Goal: Information Seeking & Learning: Learn about a topic

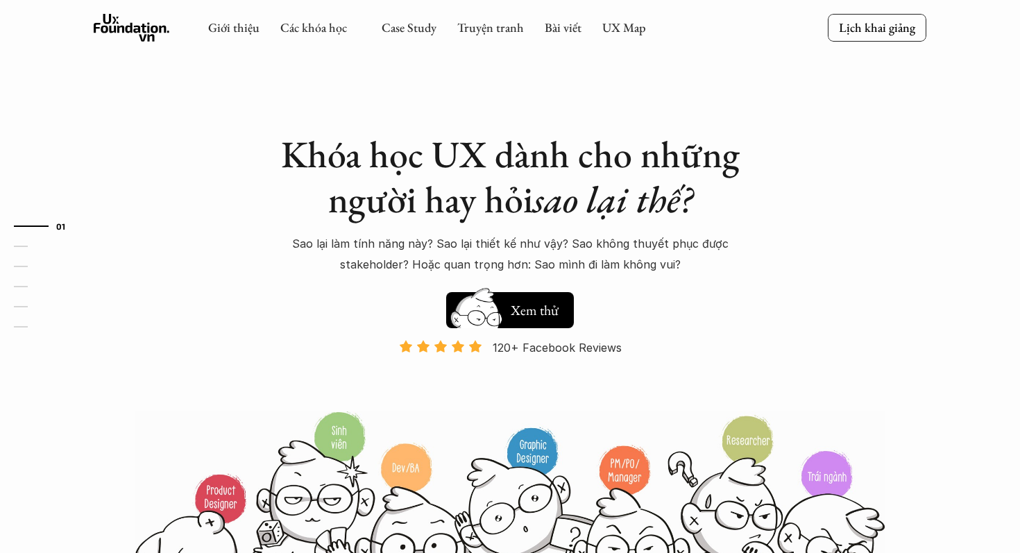
scroll to position [76, 0]
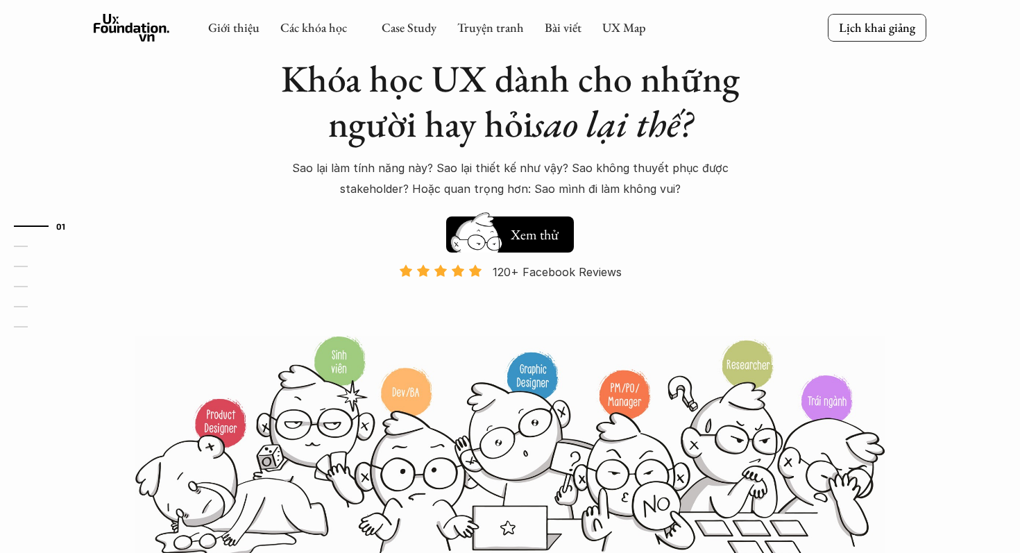
click at [317, 31] on link "Các khóa học" at bounding box center [313, 27] width 67 height 16
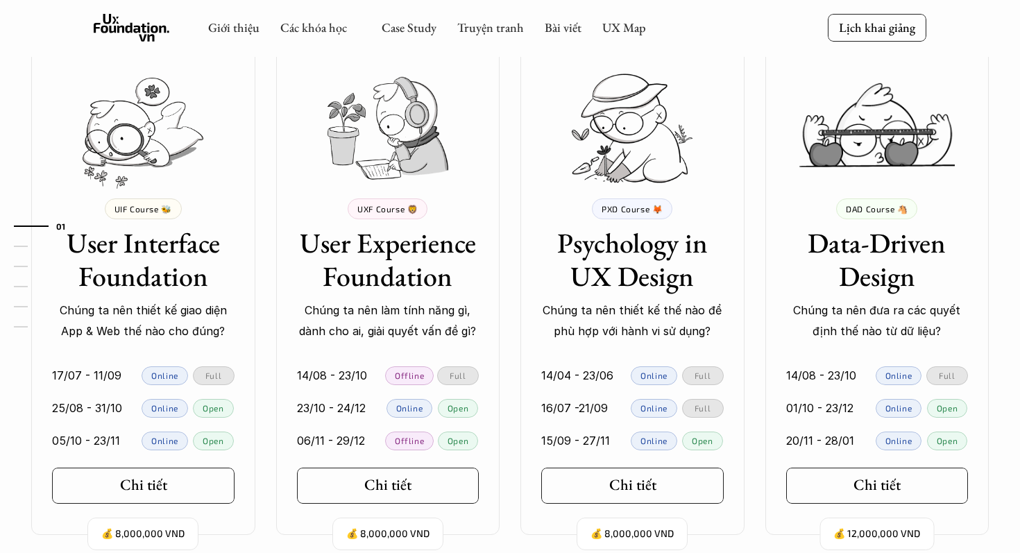
scroll to position [1254, 0]
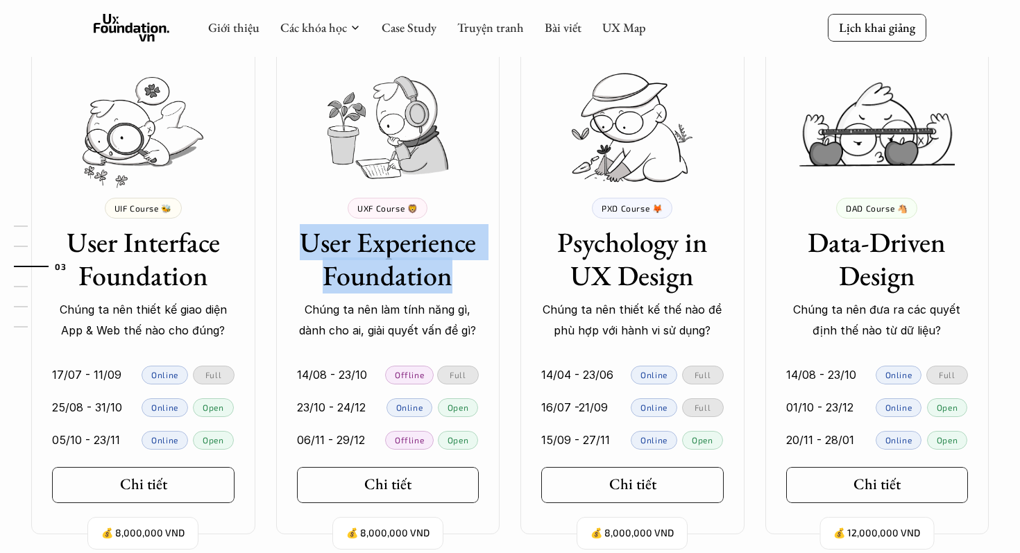
drag, startPoint x: 308, startPoint y: 237, endPoint x: 505, endPoint y: 287, distance: 203.2
click at [505, 287] on div "💰 8,000,000 VND UIF Course 🐝 User Interface Foundation Chúng ta nên thiết kế gi…" at bounding box center [510, 288] width 1000 height 493
click at [132, 242] on div "01 02 03 04 05 06" at bounding box center [69, 276] width 139 height 553
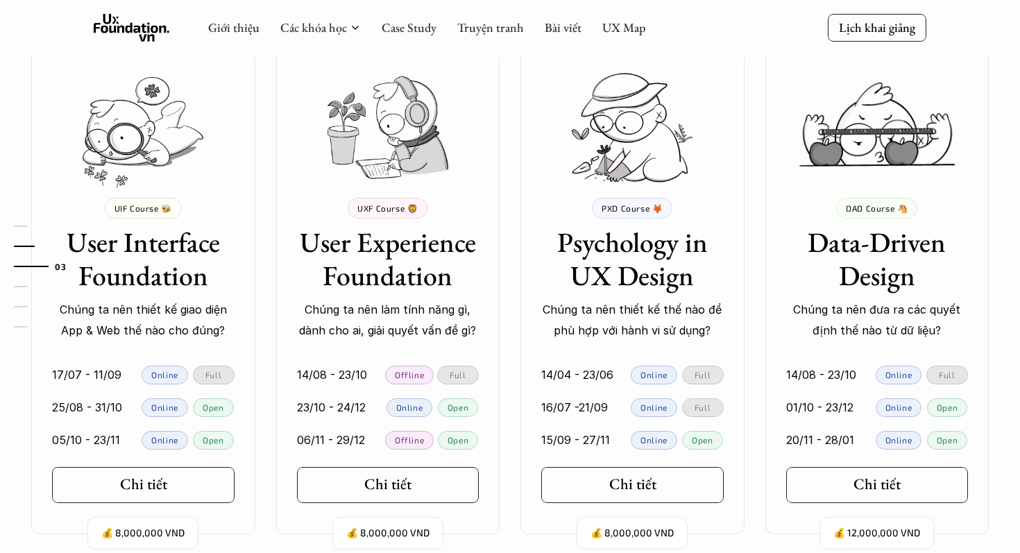
click at [132, 242] on div "01 02 03 04 05 06" at bounding box center [69, 276] width 139 height 553
click at [158, 243] on h3 "User Interface Foundation" at bounding box center [143, 259] width 183 height 67
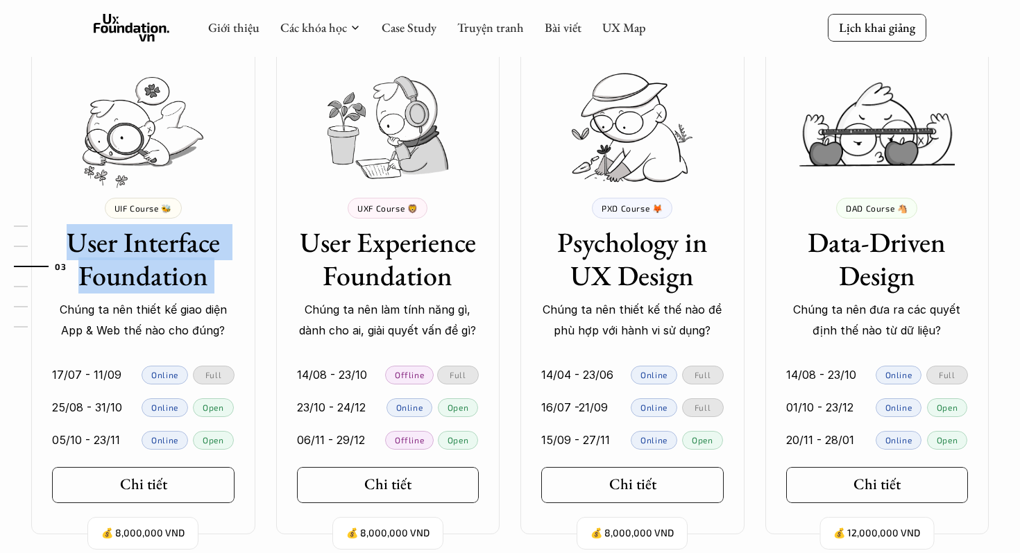
click at [158, 243] on h3 "User Interface Foundation" at bounding box center [143, 259] width 183 height 67
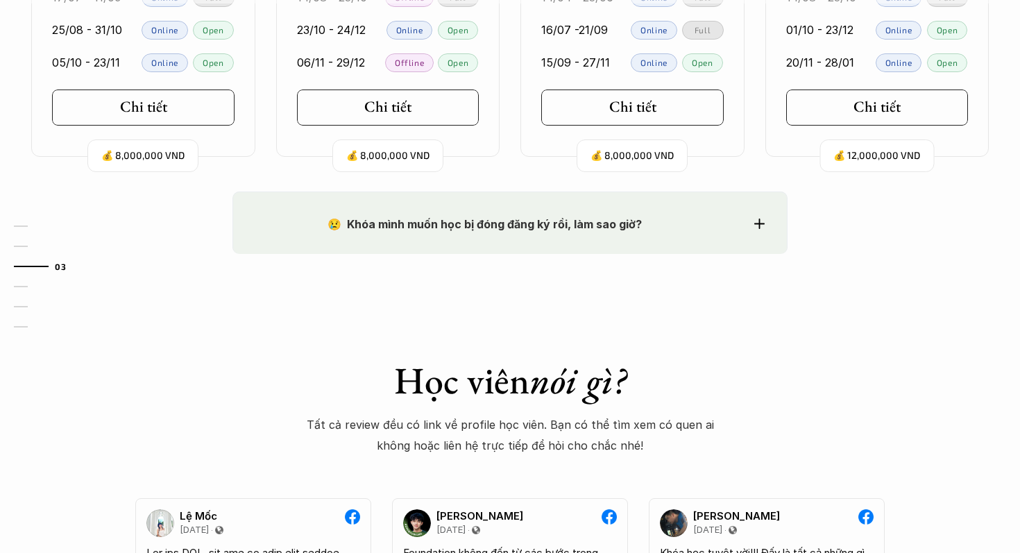
scroll to position [1634, 0]
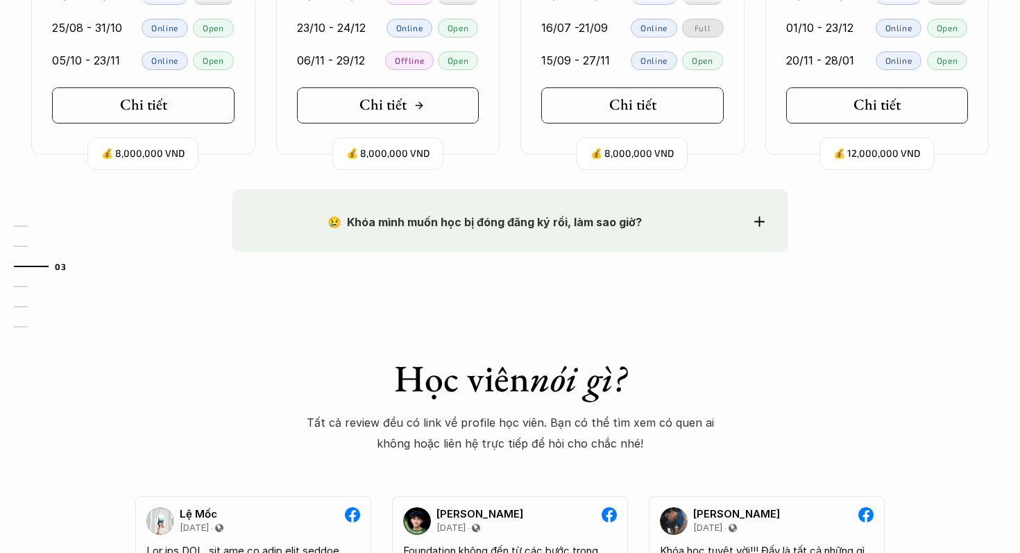
click at [439, 101] on link "Chi tiết" at bounding box center [388, 105] width 183 height 36
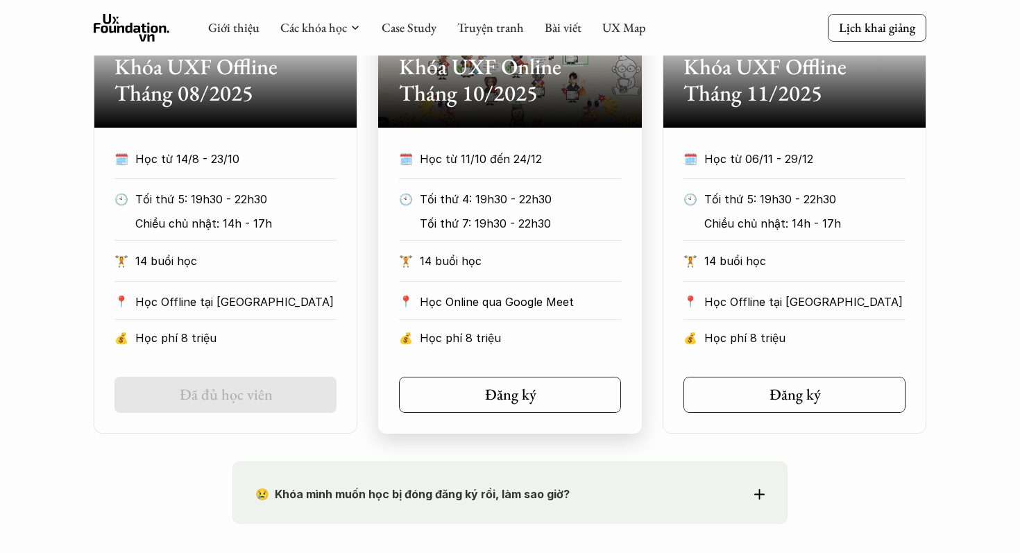
scroll to position [646, 0]
